Goal: Find specific page/section: Find specific page/section

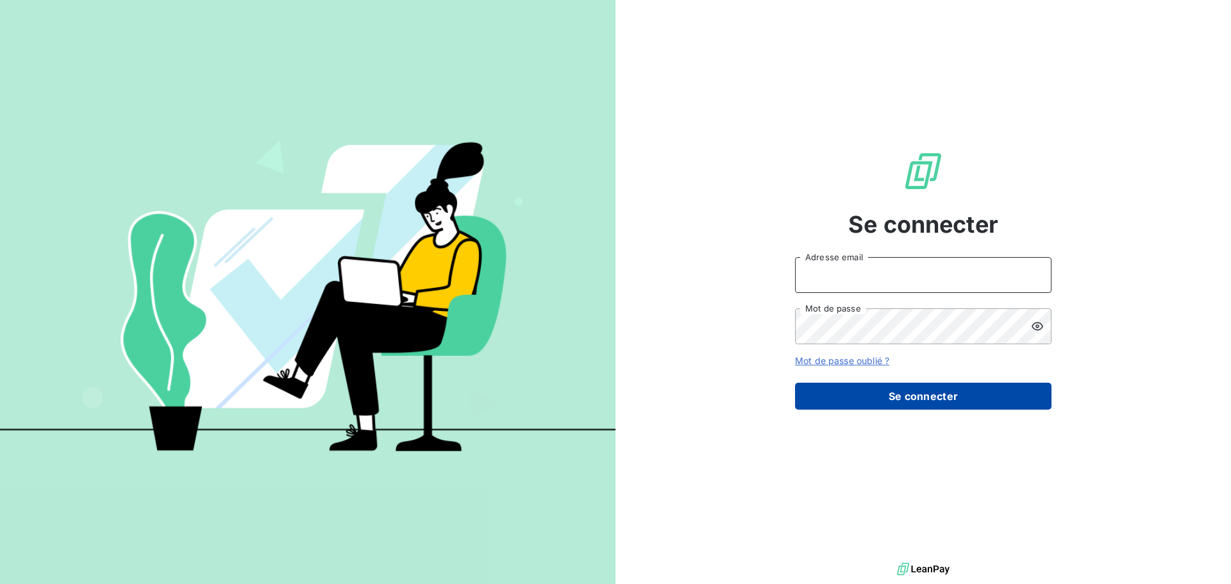
type input "[PERSON_NAME][EMAIL_ADDRESS][DOMAIN_NAME]"
click at [946, 398] on button "Se connecter" at bounding box center [923, 396] width 257 height 27
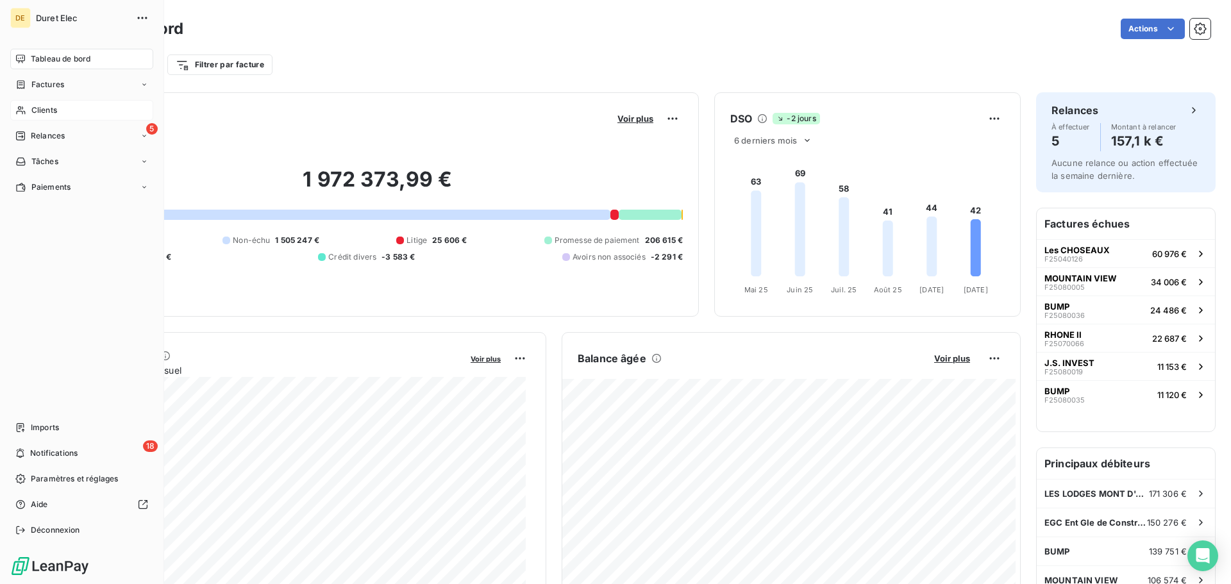
click at [34, 106] on span "Clients" at bounding box center [44, 111] width 26 height 12
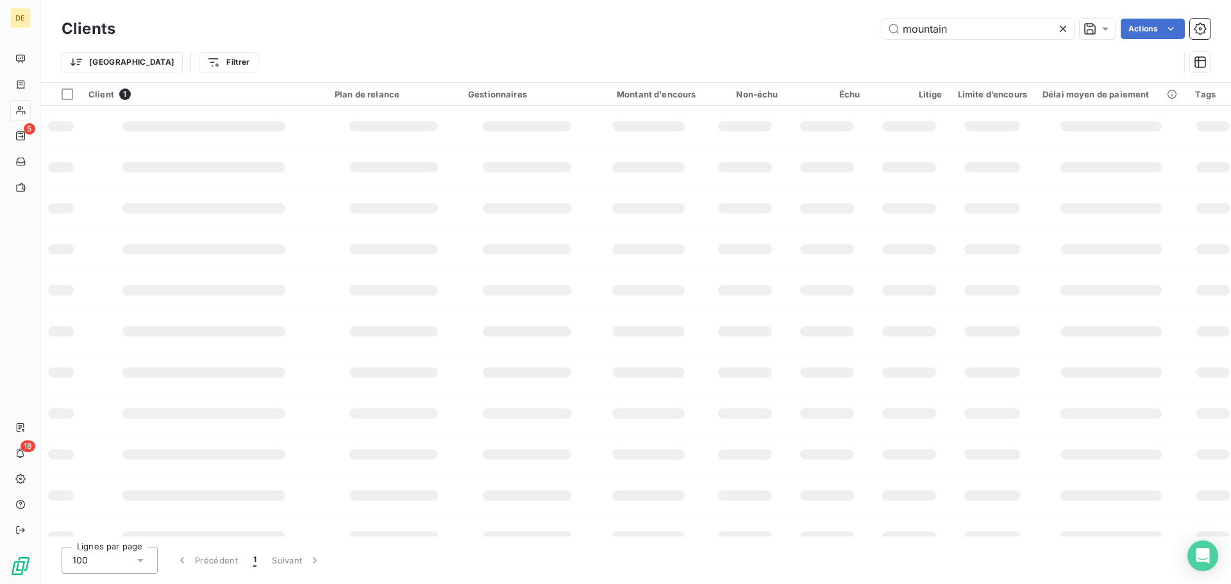
type input "mountain"
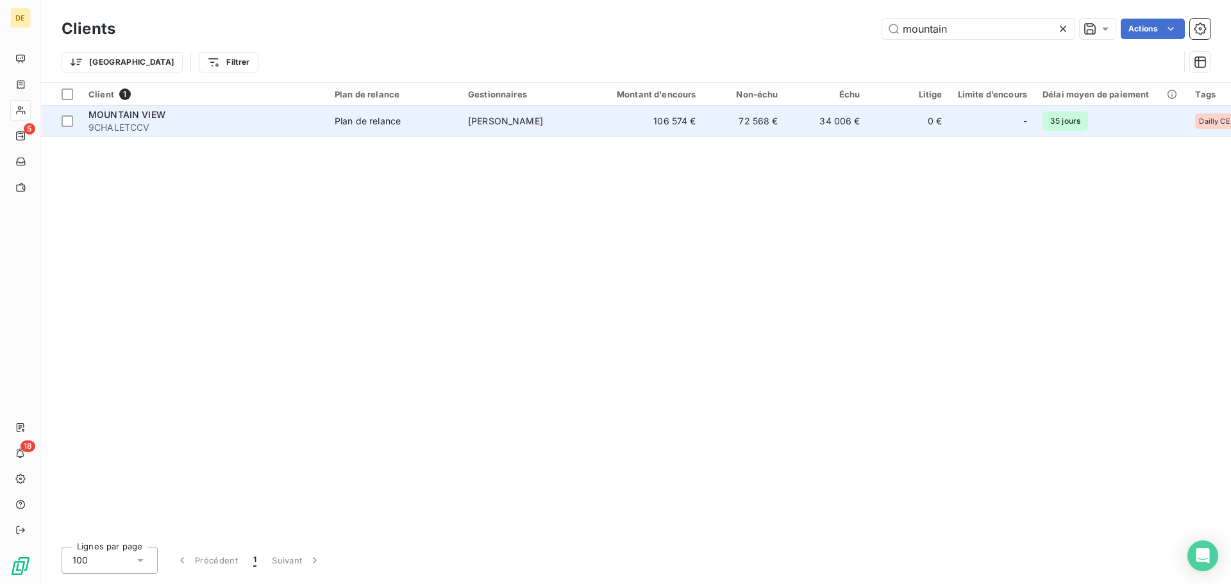
click at [214, 126] on span "9CHALETCCV" at bounding box center [204, 127] width 231 height 13
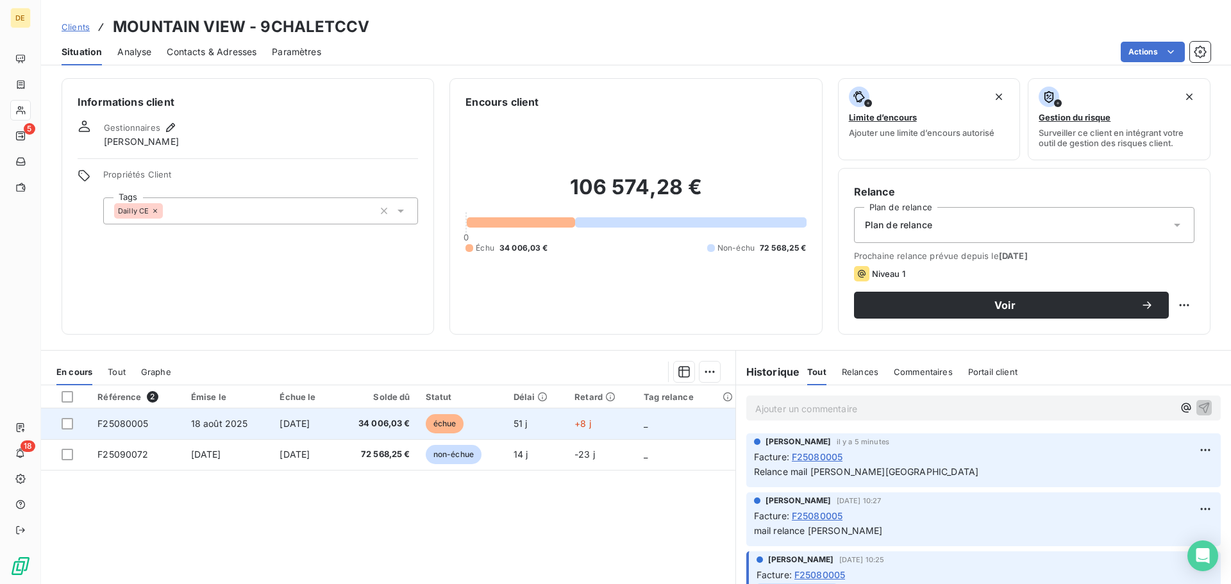
click at [409, 419] on span "34 006,03 €" at bounding box center [376, 424] width 67 height 13
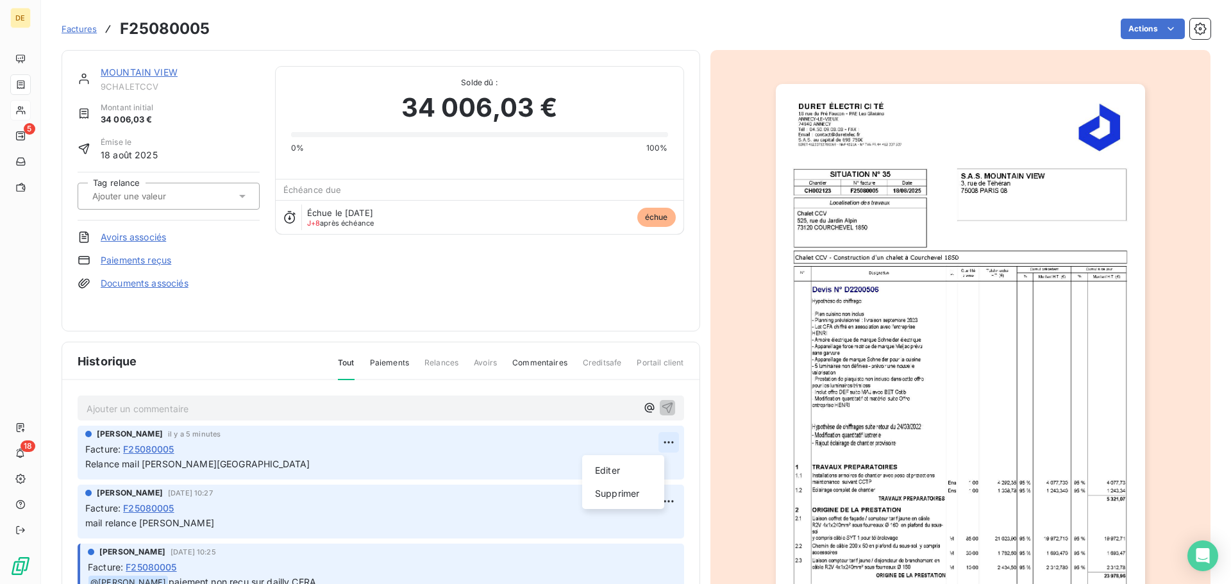
click at [656, 446] on html "DE 5 18 Factures F25080005 Actions MOUNTAIN VIEW 9CHALETCCV Montant initial 34 …" at bounding box center [615, 292] width 1231 height 584
click at [609, 470] on div "Editer" at bounding box center [624, 471] width 72 height 21
drag, startPoint x: 267, startPoint y: 468, endPoint x: 325, endPoint y: 468, distance: 57.7
click at [325, 468] on span "Relance mail [PERSON_NAME] = son retour = il ne peut pas" at bounding box center [212, 464] width 255 height 11
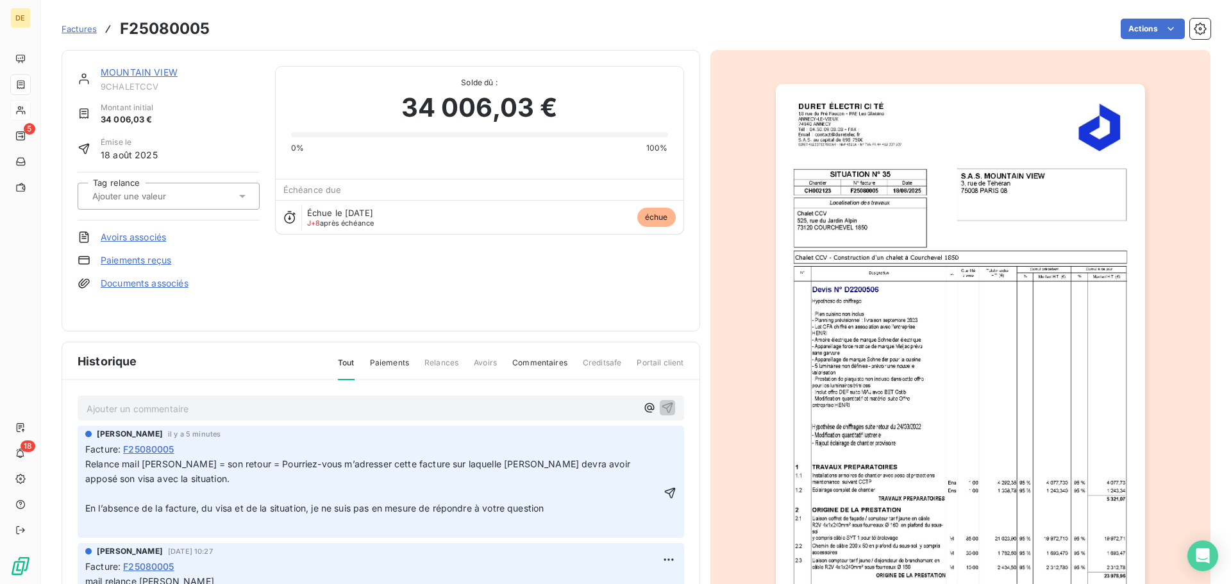
click at [267, 465] on span "Relance mail [PERSON_NAME] = son retour = Pourriez-vous m’adresser cette factur…" at bounding box center [359, 472] width 548 height 26
click at [162, 480] on p "Relance mail [PERSON_NAME] = son retour = "Pourriez-vous m’adresser cette factu…" at bounding box center [373, 472] width 576 height 30
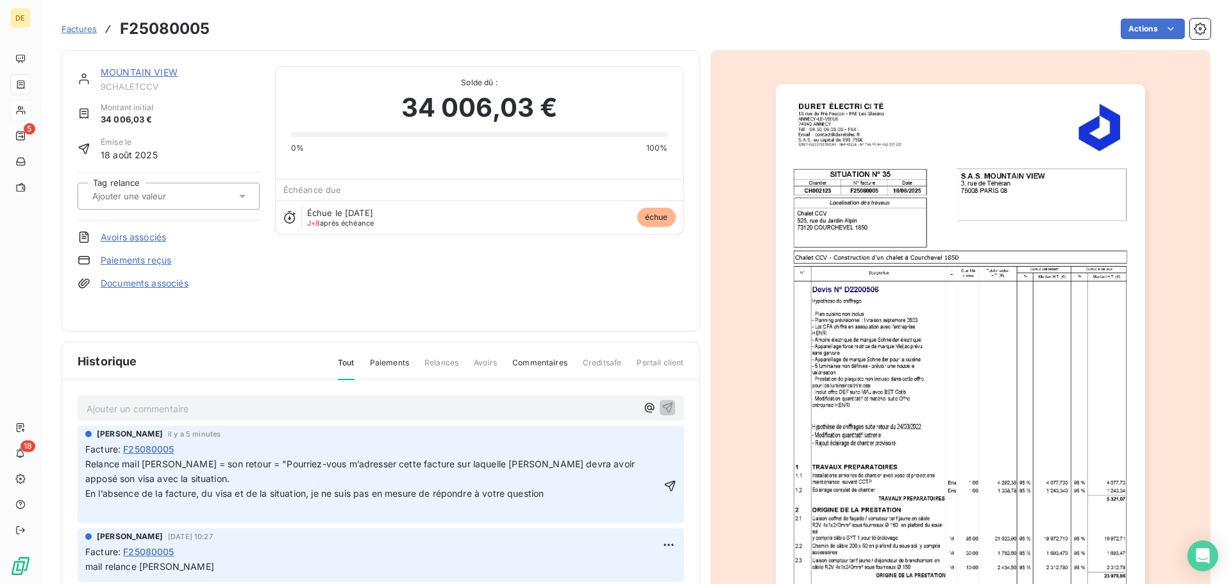
click at [553, 496] on p "En l’absence de la facture, du visa et de la situation, je ne suis pas en mesur…" at bounding box center [373, 494] width 576 height 15
click at [657, 444] on html "DE 5 18 Factures F25080005 Actions MOUNTAIN VIEW 9CHALETCCV Montant initial 34 …" at bounding box center [615, 292] width 1231 height 584
click at [640, 471] on div "Editer" at bounding box center [624, 471] width 72 height 21
click at [575, 496] on p "En l’absence de la facture, du visa et de la situation, je ne suis pas en mesur…" at bounding box center [373, 494] width 576 height 15
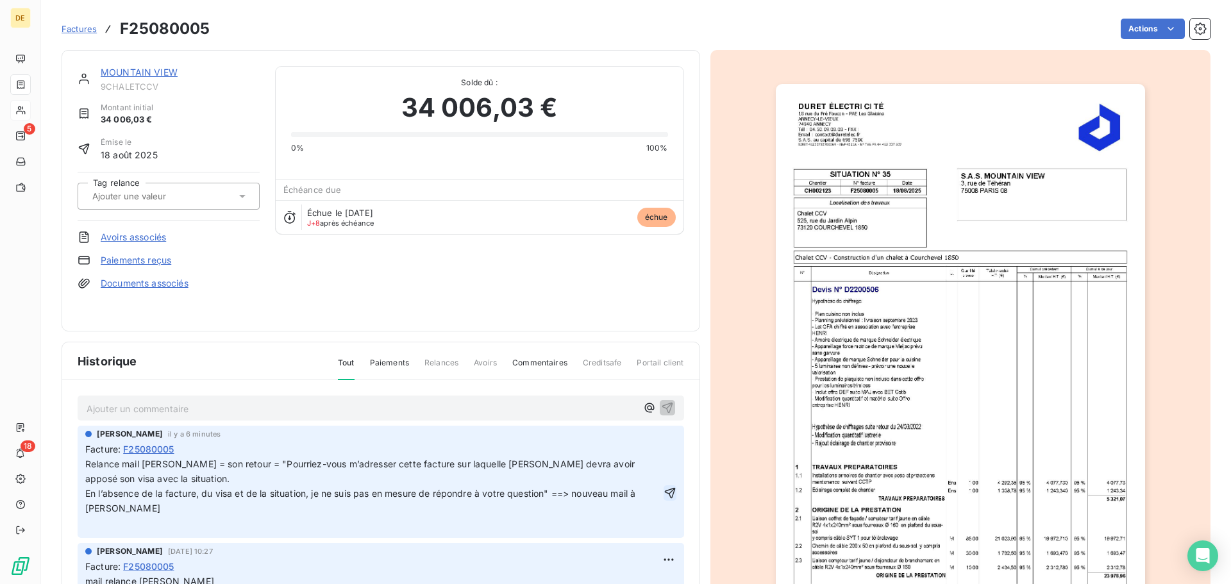
click at [664, 495] on icon "button" at bounding box center [670, 493] width 13 height 13
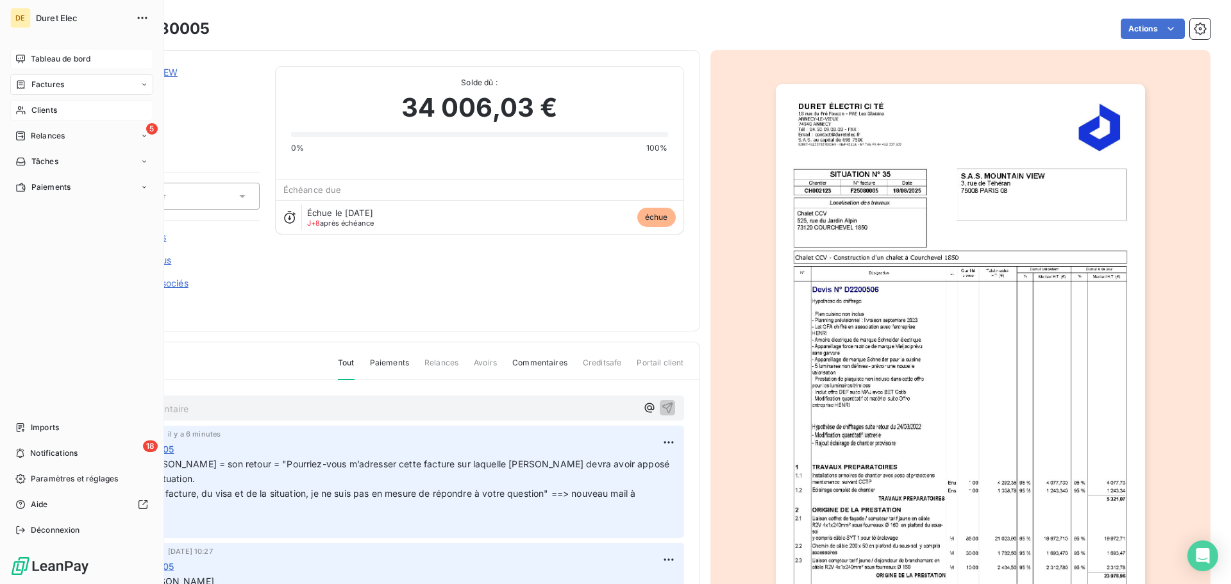
click at [61, 60] on span "Tableau de bord" at bounding box center [61, 59] width 60 height 12
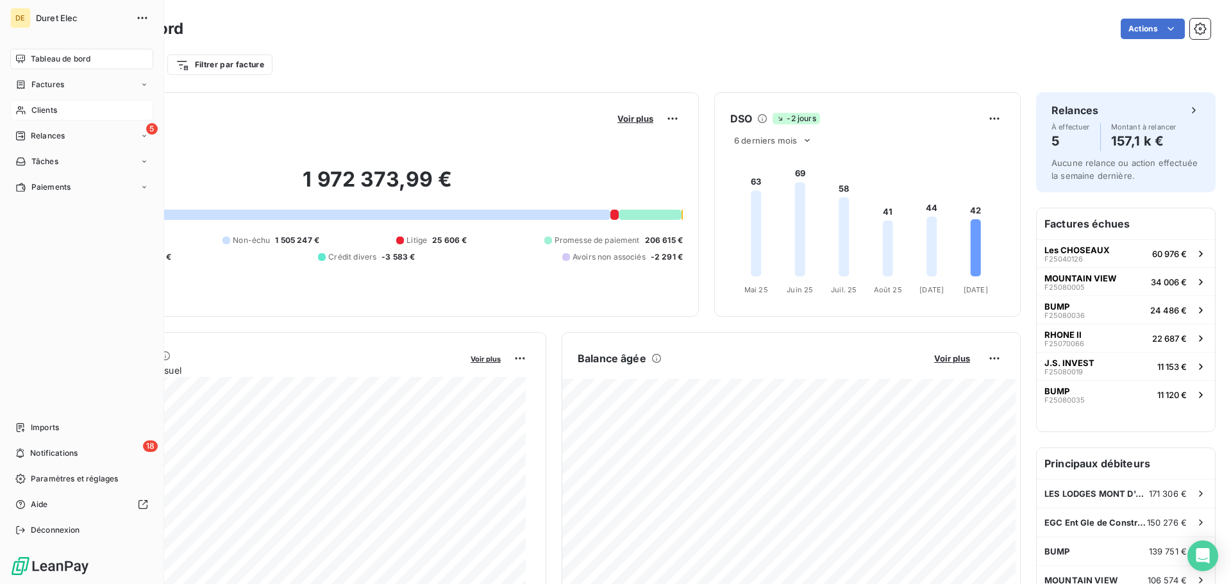
click at [34, 60] on span "Tableau de bord" at bounding box center [61, 59] width 60 height 12
click at [40, 106] on span "Clients" at bounding box center [44, 111] width 26 height 12
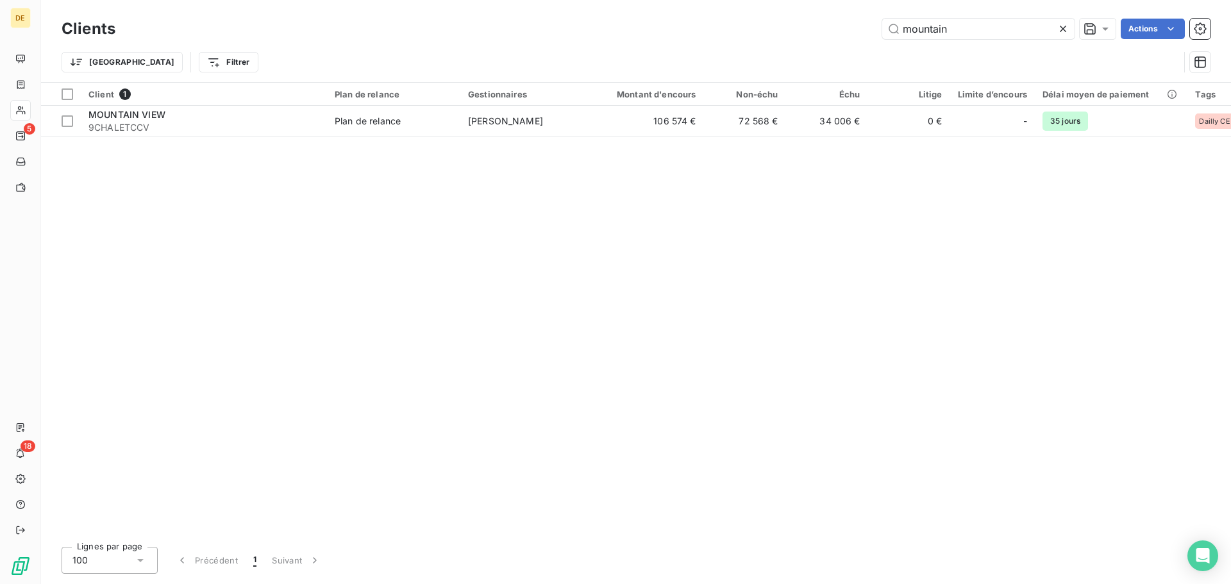
drag, startPoint x: 961, startPoint y: 31, endPoint x: 810, endPoint y: 30, distance: 151.4
click at [813, 30] on div "mountain Actions" at bounding box center [671, 29] width 1080 height 21
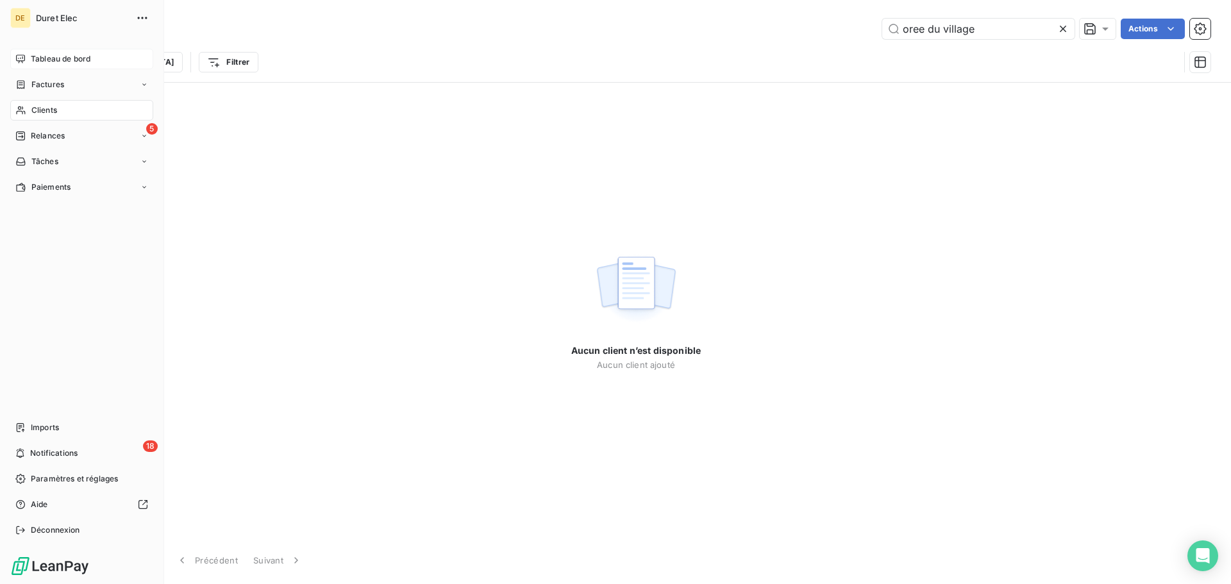
type input "oree du village"
click at [63, 58] on span "Tableau de bord" at bounding box center [61, 59] width 60 height 12
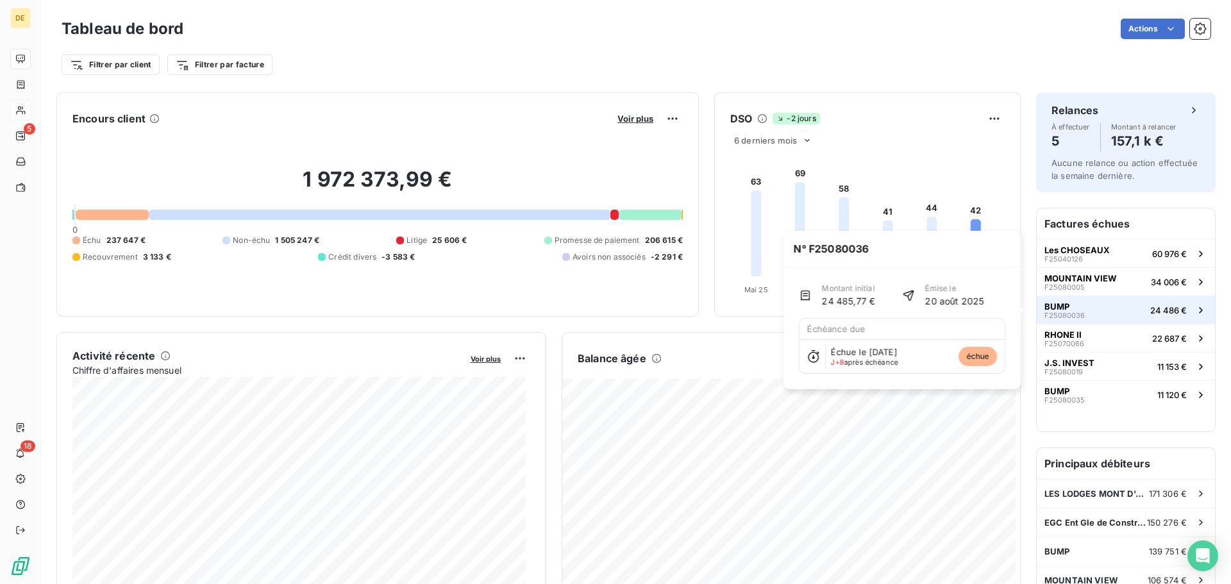
click at [1080, 312] on button "BUMP F25080036 24 486 €" at bounding box center [1126, 310] width 178 height 28
